Goal: Transaction & Acquisition: Obtain resource

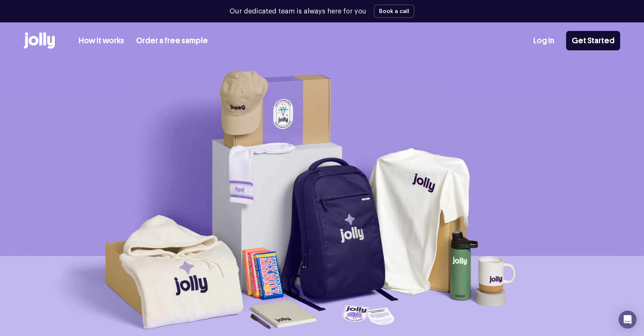
click at [103, 45] on link "How it works" at bounding box center [101, 41] width 45 height 12
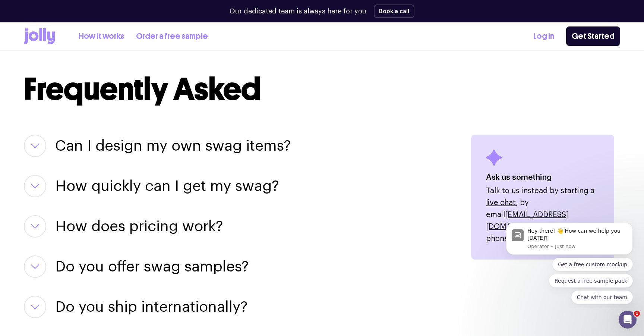
scroll to position [880, 0]
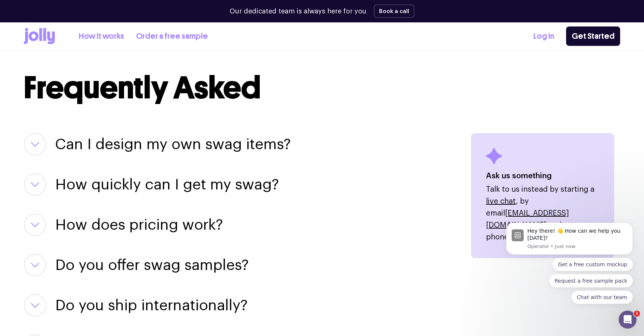
drag, startPoint x: 227, startPoint y: 141, endPoint x: 237, endPoint y: 146, distance: 11.0
click at [227, 141] on h3 "Can I design my own swag items?" at bounding box center [173, 144] width 236 height 22
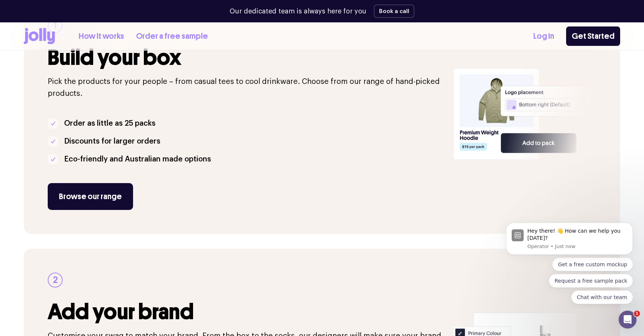
scroll to position [160, 0]
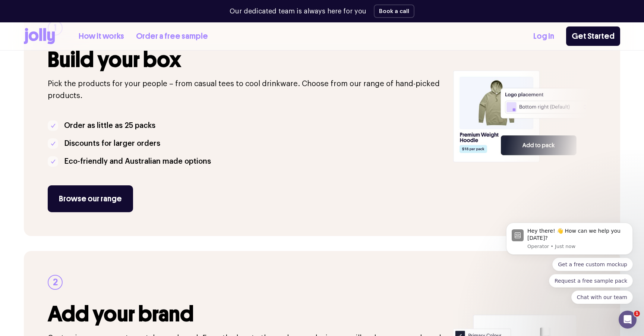
click at [167, 38] on link "Order a free sample" at bounding box center [172, 36] width 72 height 12
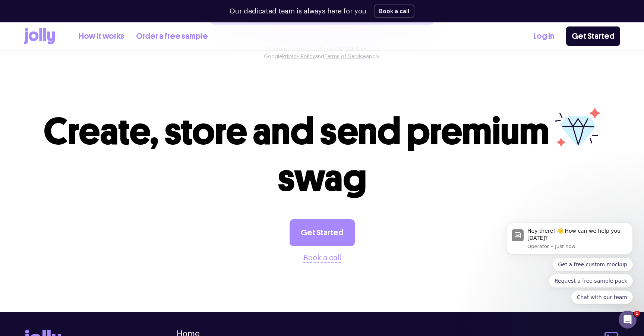
scroll to position [722, 0]
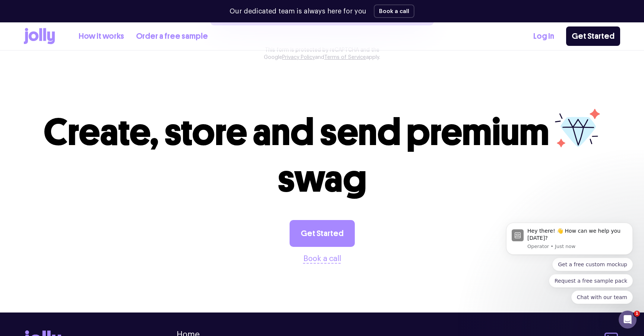
click at [355, 237] on div "Get Started Book a call" at bounding box center [322, 242] width 596 height 45
click at [338, 237] on link "Get Started" at bounding box center [322, 233] width 65 height 27
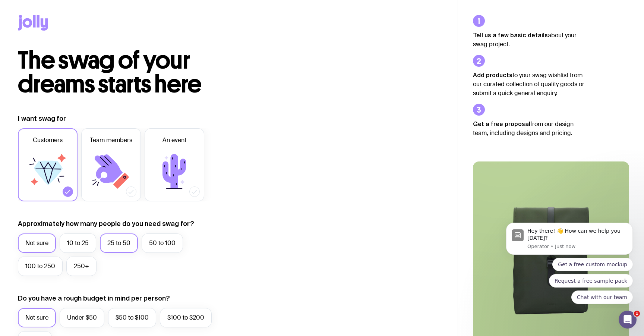
click at [132, 245] on label "25 to 50" at bounding box center [119, 242] width 38 height 19
click at [0, 0] on input "25 to 50" at bounding box center [0, 0] width 0 height 0
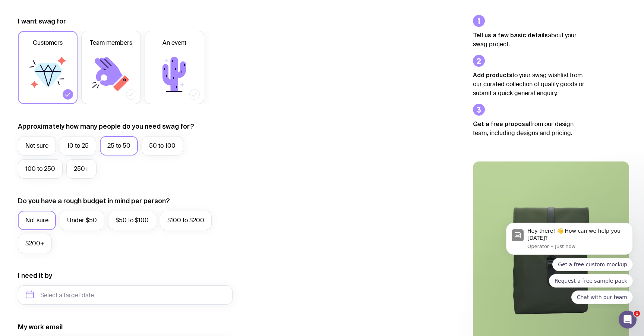
scroll to position [101, 0]
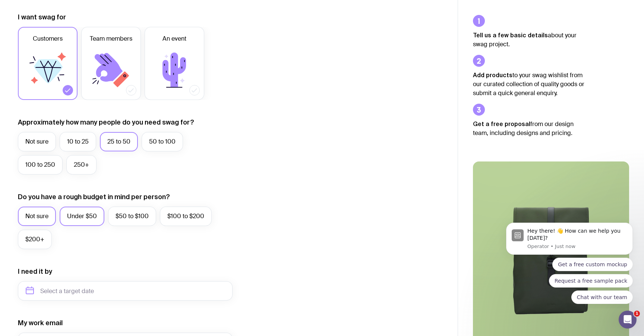
click at [90, 224] on label "Under $50" at bounding box center [82, 215] width 45 height 19
click at [0, 0] on input "Under $50" at bounding box center [0, 0] width 0 height 0
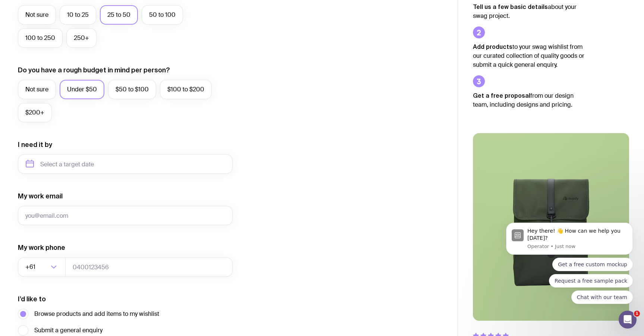
scroll to position [228, 0]
click at [87, 168] on input "text" at bounding box center [125, 163] width 215 height 19
click at [94, 255] on button "Dec" at bounding box center [95, 255] width 27 height 15
type input "[DATE]"
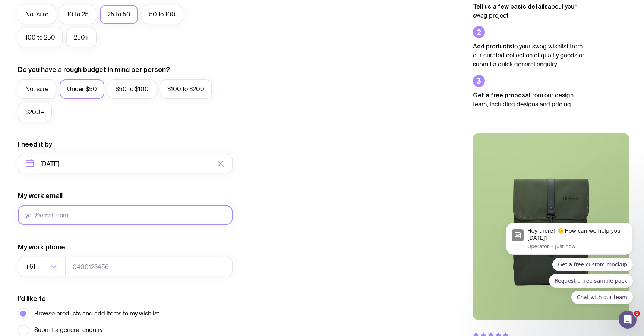
scroll to position [298, 0]
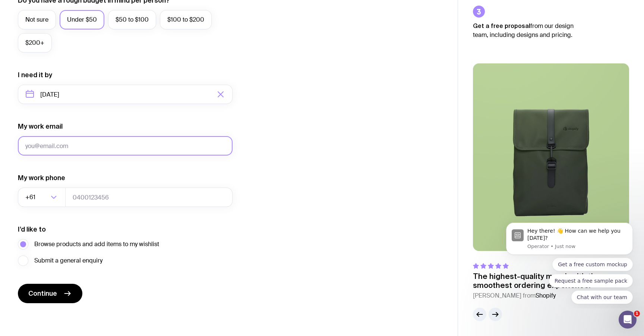
click at [90, 146] on input "My work email" at bounding box center [125, 145] width 215 height 19
type input "[EMAIL_ADDRESS][DOMAIN_NAME]"
type input "0438437204"
drag, startPoint x: 58, startPoint y: 296, endPoint x: 85, endPoint y: 293, distance: 27.0
click at [58, 296] on button "Continue" at bounding box center [50, 293] width 64 height 19
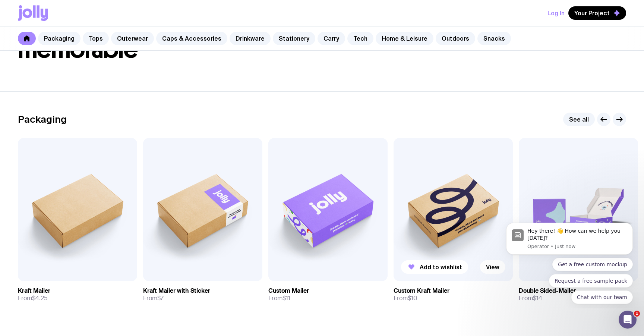
scroll to position [76, 0]
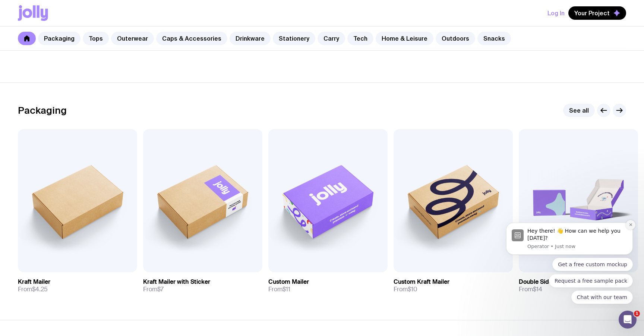
click at [629, 225] on icon "Dismiss notification" at bounding box center [630, 224] width 3 height 3
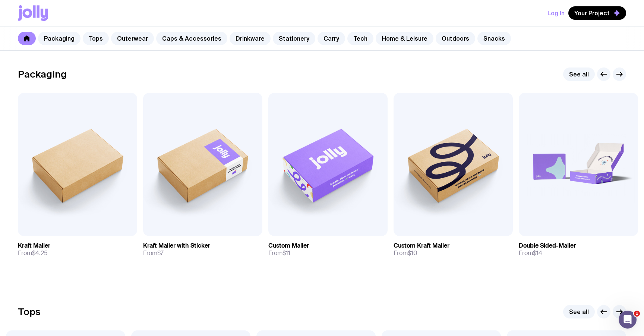
scroll to position [0, 0]
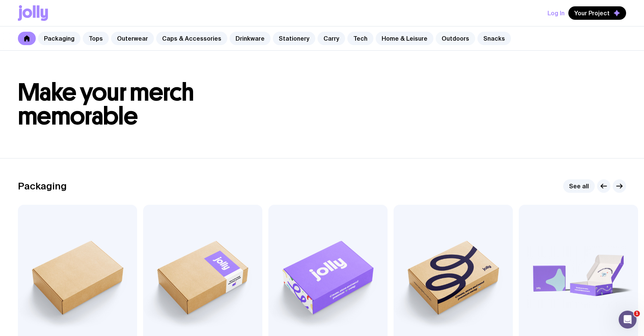
click at [436, 39] on link "Outdoors" at bounding box center [456, 38] width 40 height 13
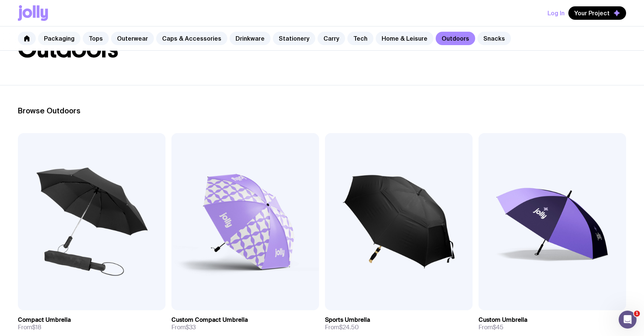
scroll to position [63, 0]
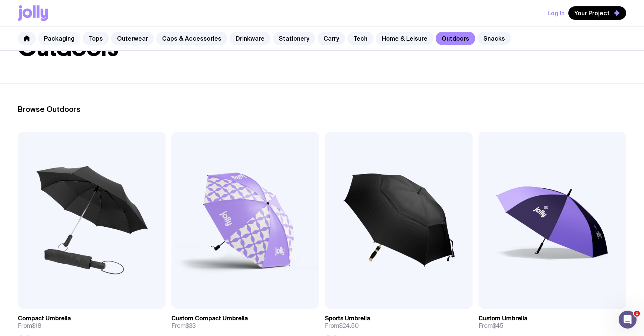
click at [54, 35] on link "Packaging" at bounding box center [59, 38] width 42 height 13
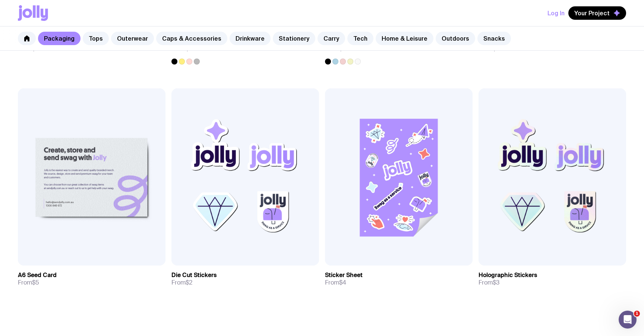
scroll to position [801, 0]
